Goal: Task Accomplishment & Management: Use online tool/utility

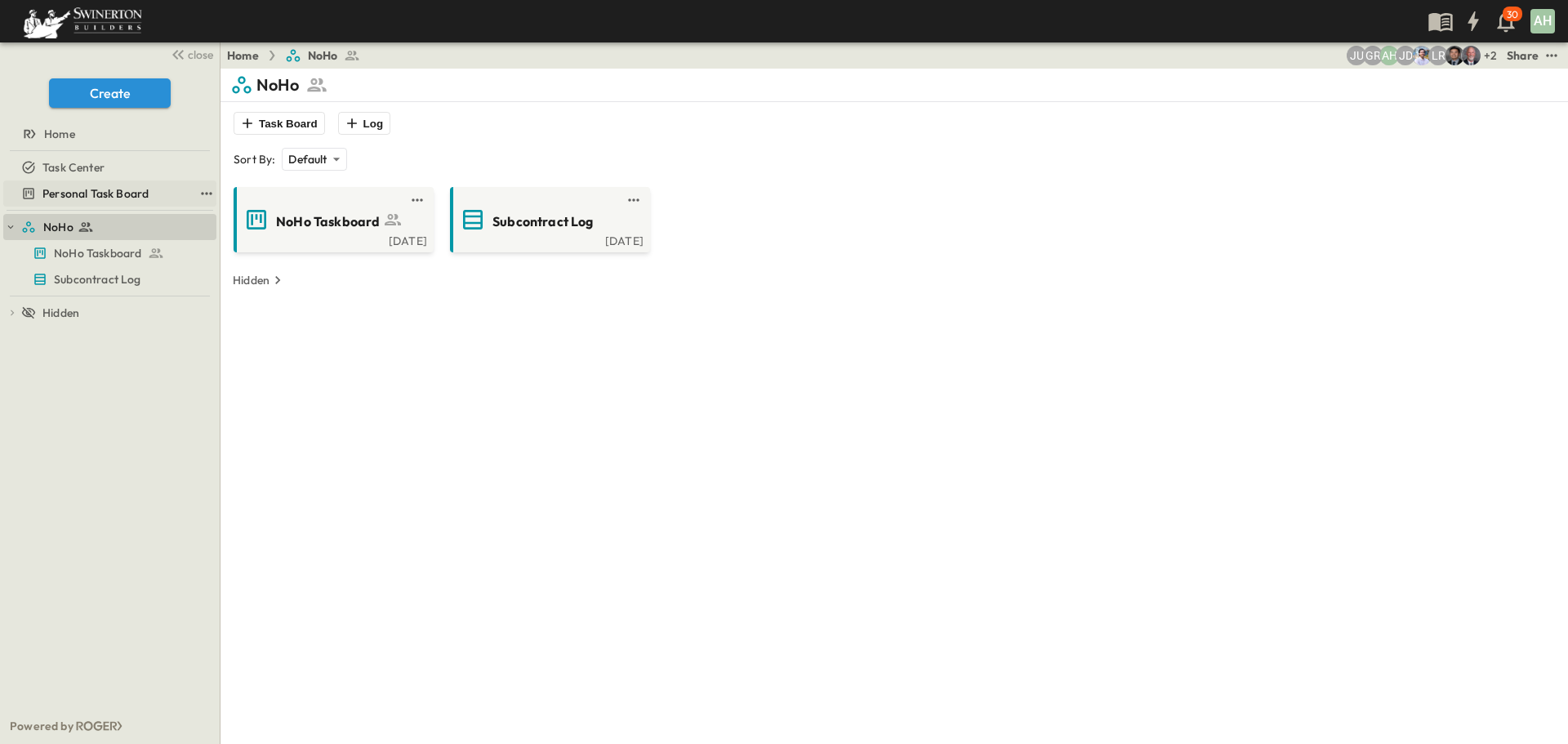
click at [96, 197] on span "Personal Task Board" at bounding box center [95, 194] width 106 height 16
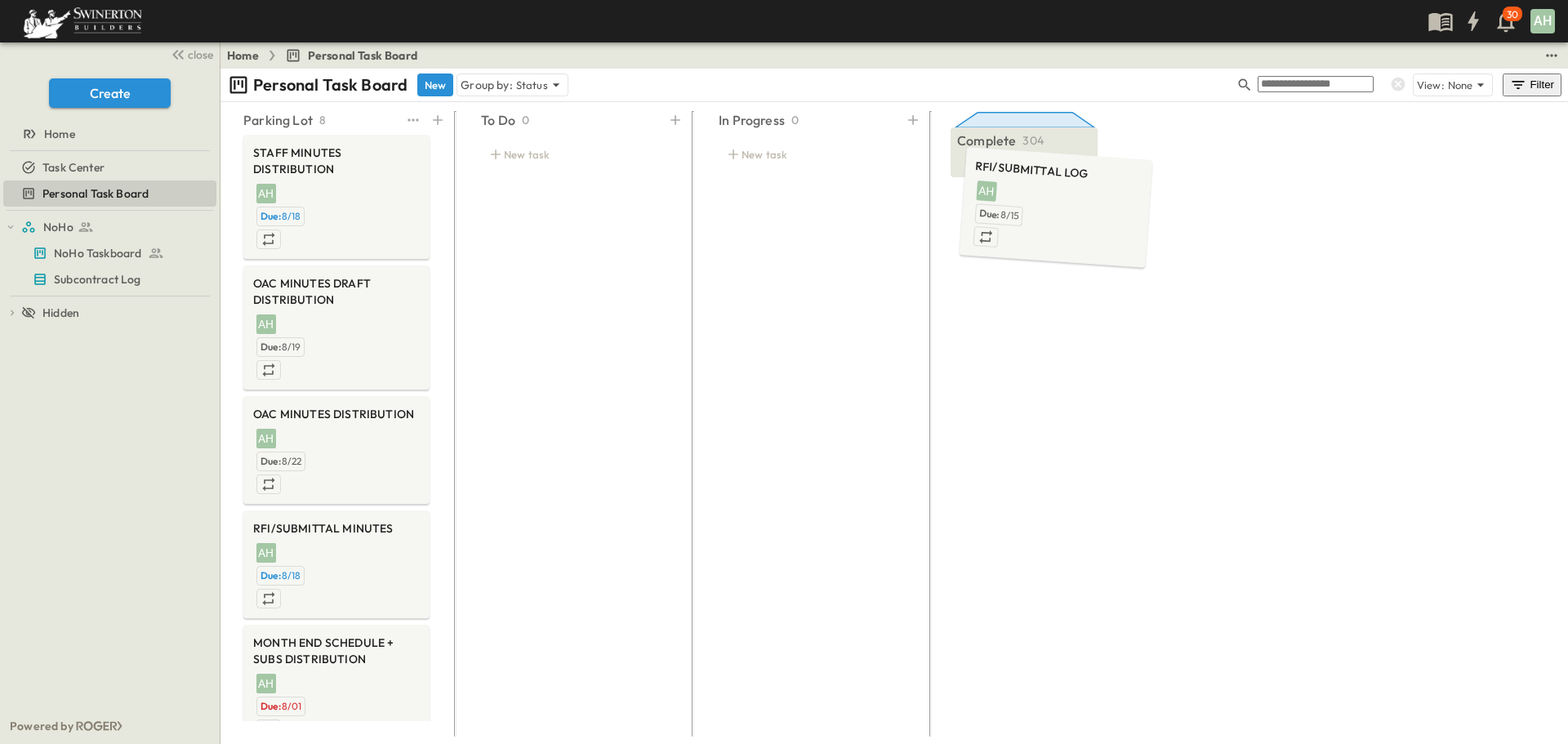
drag, startPoint x: 285, startPoint y: 250, endPoint x: 1004, endPoint y: 184, distance: 722.0
